Goal: Find specific page/section: Find specific page/section

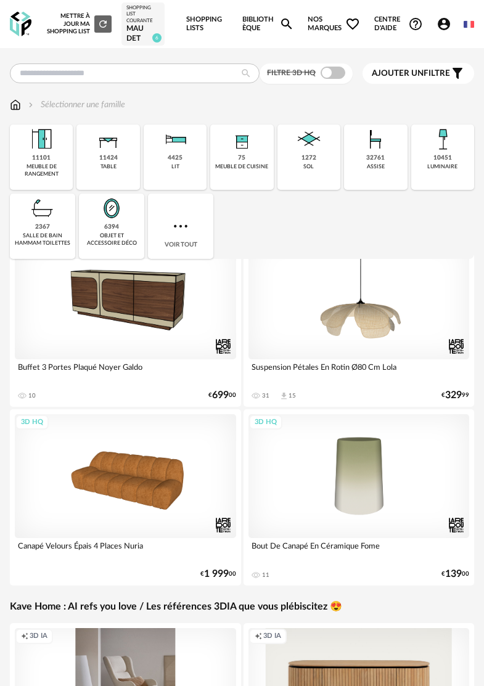
click at [218, 28] on link "Shopping Lists" at bounding box center [207, 24] width 42 height 48
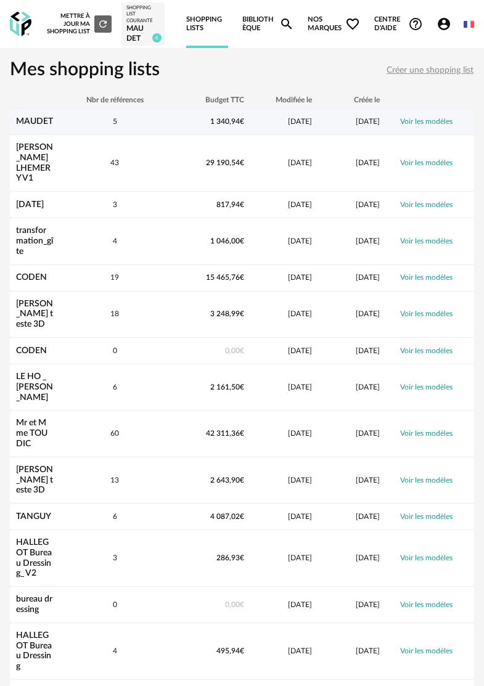
click at [41, 124] on link "MAUDET" at bounding box center [34, 121] width 37 height 9
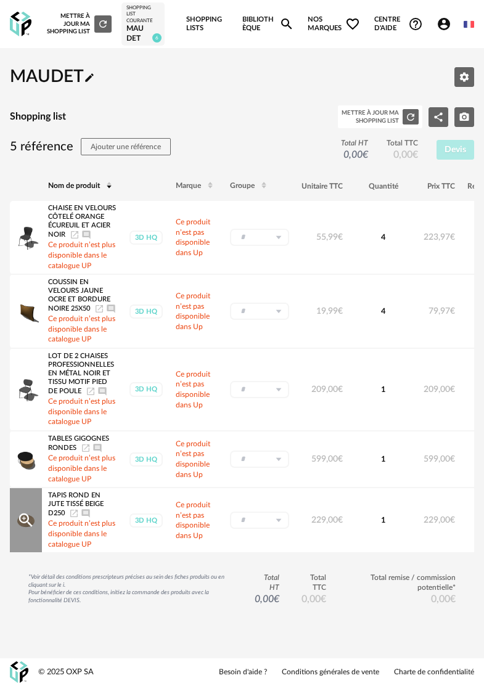
scroll to position [17, 0]
click at [23, 519] on icon "Magnify Plus Outline icon" at bounding box center [26, 520] width 19 height 19
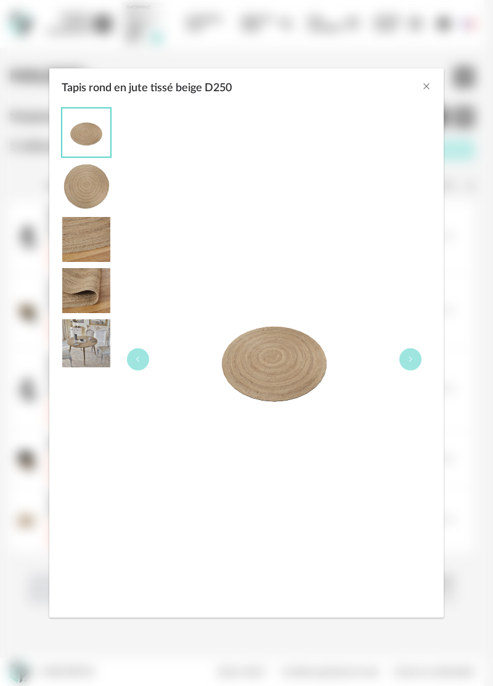
click at [95, 173] on img "Tapis rond en jute tissé beige D250" at bounding box center [86, 187] width 48 height 48
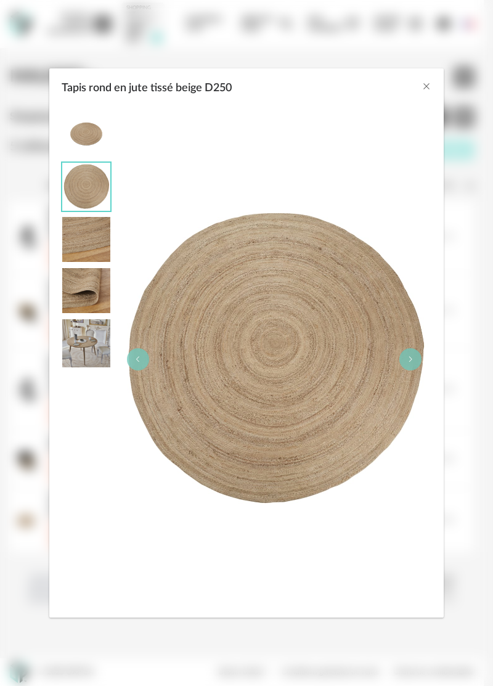
click at [94, 130] on img "Tapis rond en jute tissé beige D250" at bounding box center [86, 133] width 48 height 48
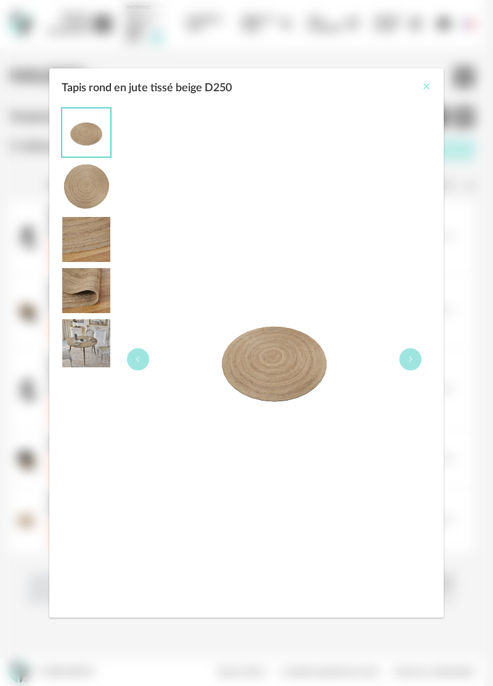
drag, startPoint x: 290, startPoint y: 350, endPoint x: 426, endPoint y: 91, distance: 292.2
click at [427, 88] on icon "Close" at bounding box center [427, 86] width 10 height 10
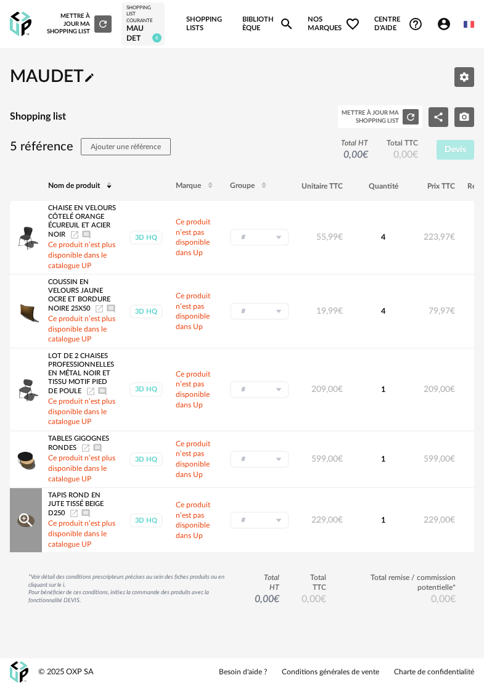
click at [75, 509] on icon "Launch icon" at bounding box center [74, 514] width 10 height 10
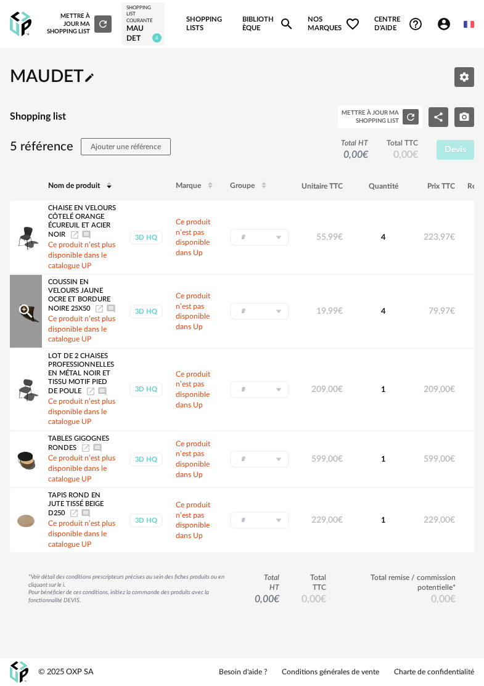
click at [102, 305] on icon "Launch icon" at bounding box center [99, 308] width 7 height 7
